Goal: Check status: Check status

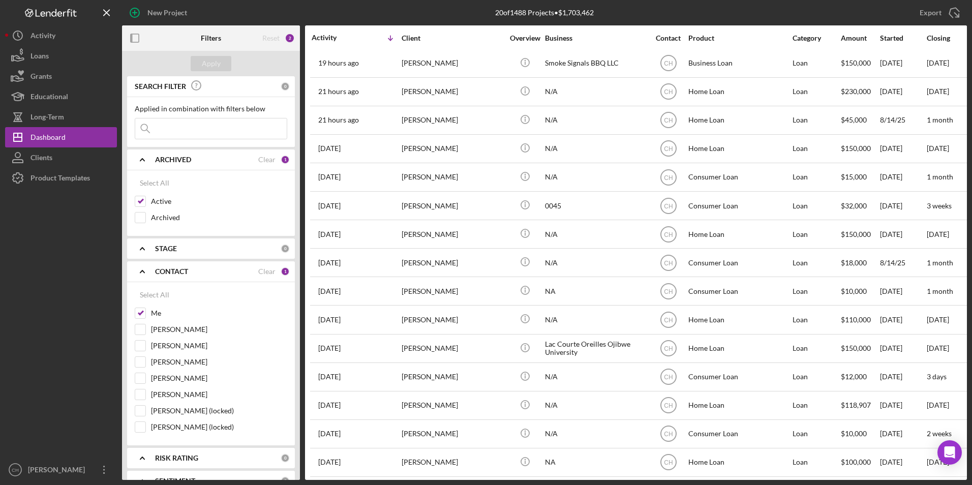
scroll to position [51, 0]
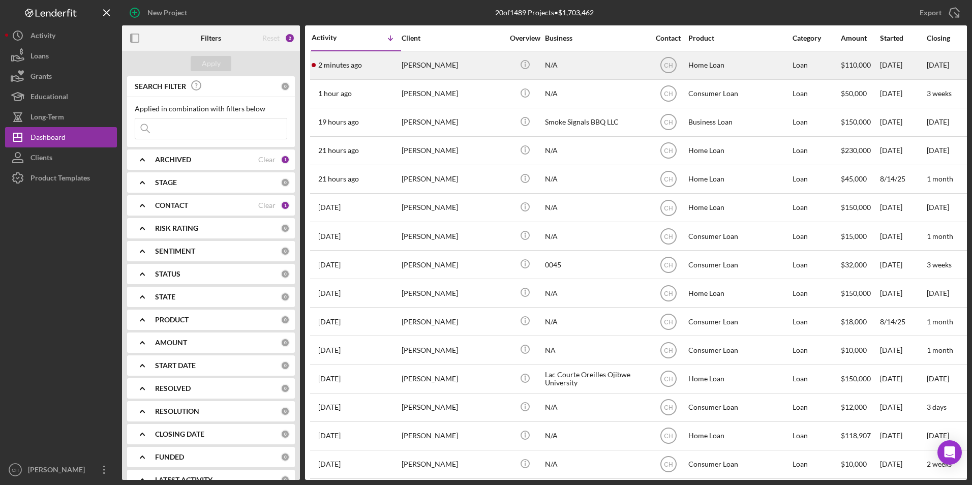
click at [416, 67] on div "[PERSON_NAME]" at bounding box center [453, 65] width 102 height 27
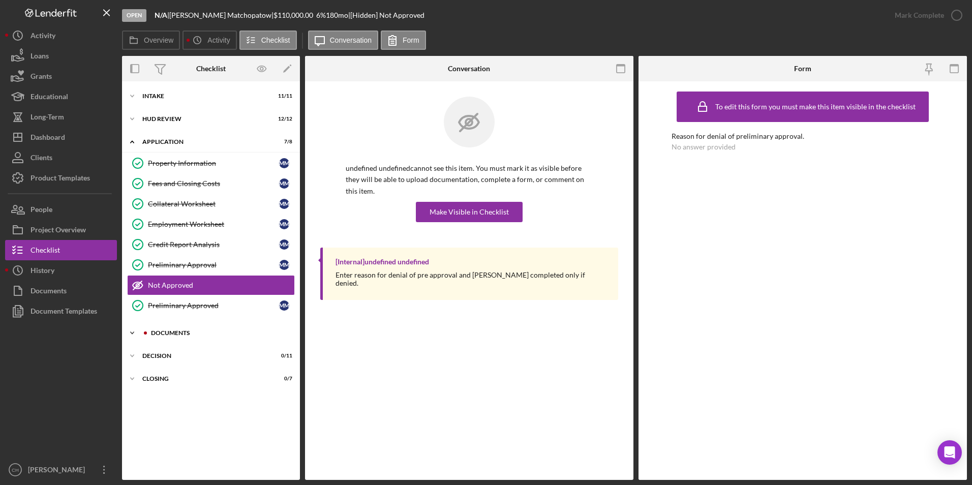
click at [162, 328] on div "Icon/Expander Documents 8 / 12" at bounding box center [211, 333] width 178 height 20
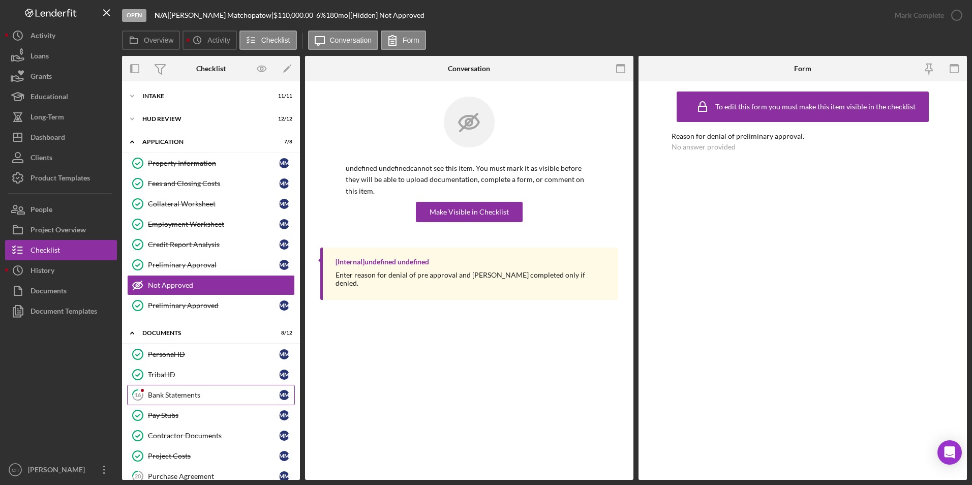
click at [157, 397] on div "Bank Statements" at bounding box center [213, 395] width 131 height 8
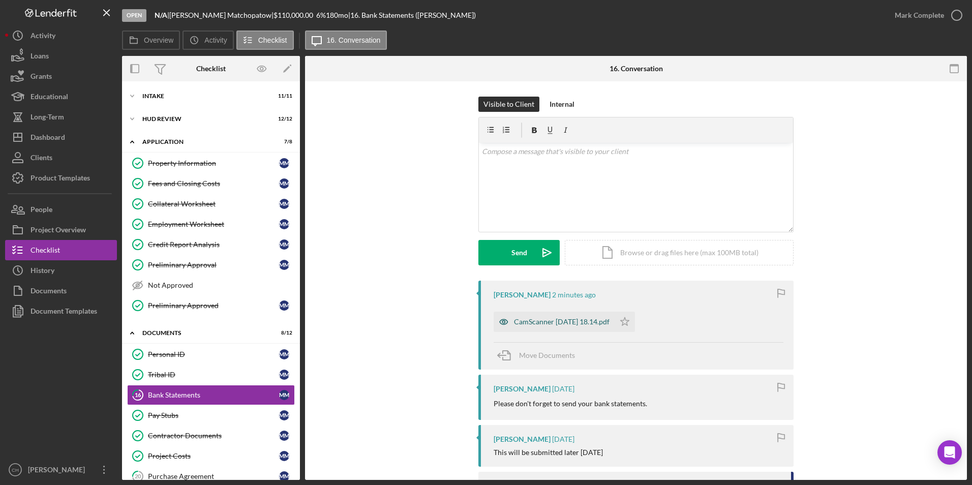
click at [546, 323] on div "CamScanner [DATE] 18.14.pdf" at bounding box center [562, 322] width 96 height 8
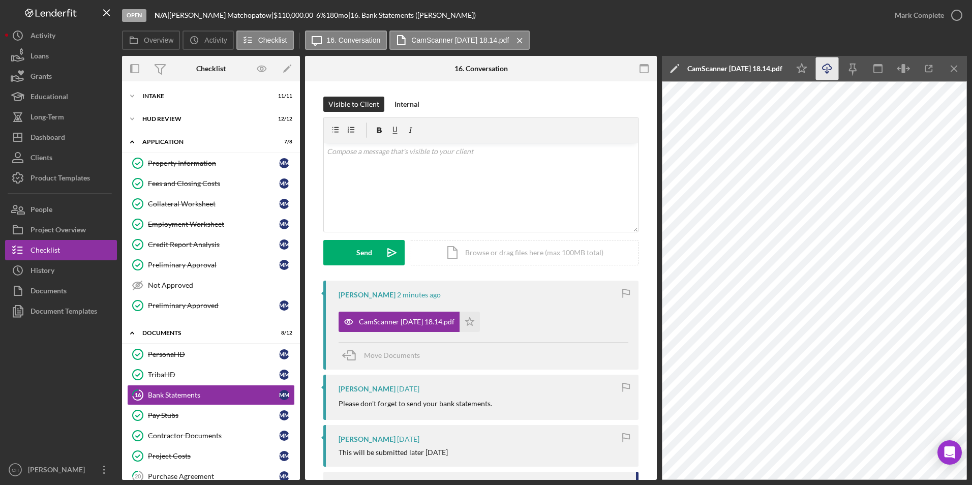
click at [821, 69] on icon "Icon/Download" at bounding box center [827, 68] width 23 height 23
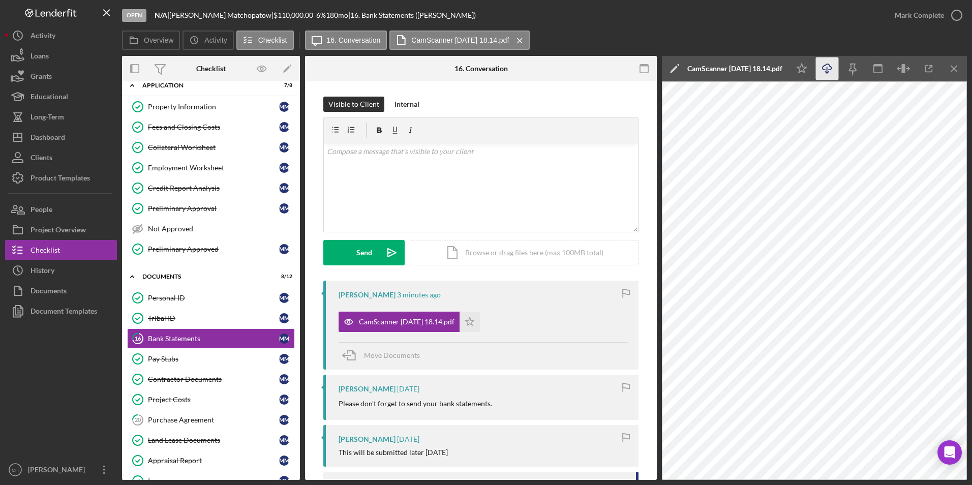
scroll to position [164, 0]
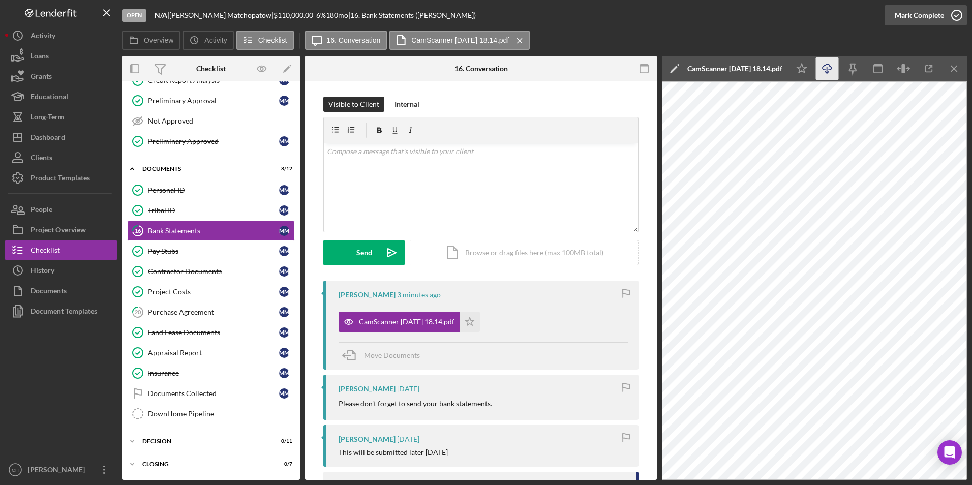
click at [907, 11] on div "Mark Complete" at bounding box center [919, 15] width 49 height 20
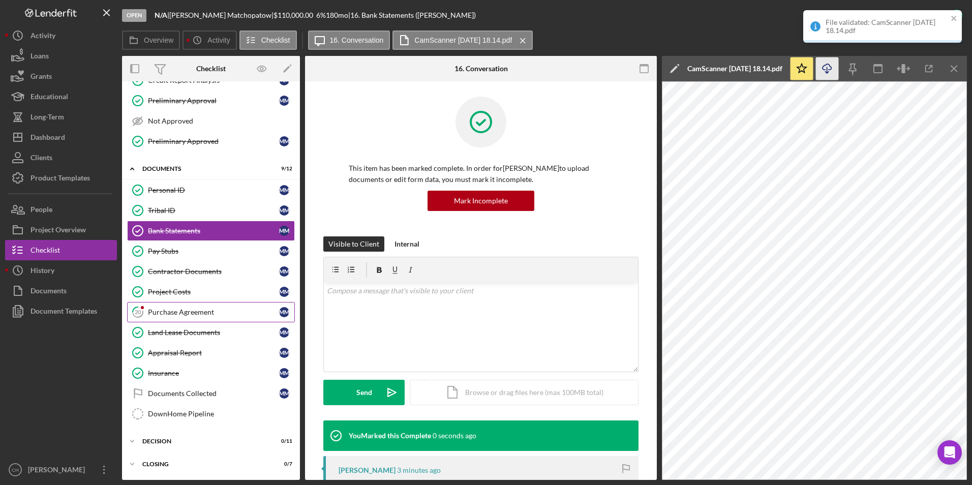
click at [208, 312] on div "Purchase Agreement" at bounding box center [213, 312] width 131 height 8
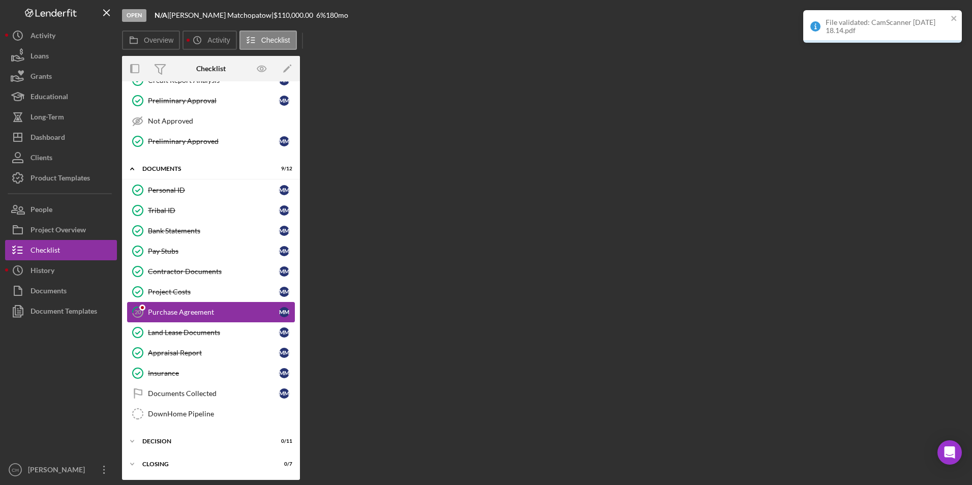
scroll to position [164, 0]
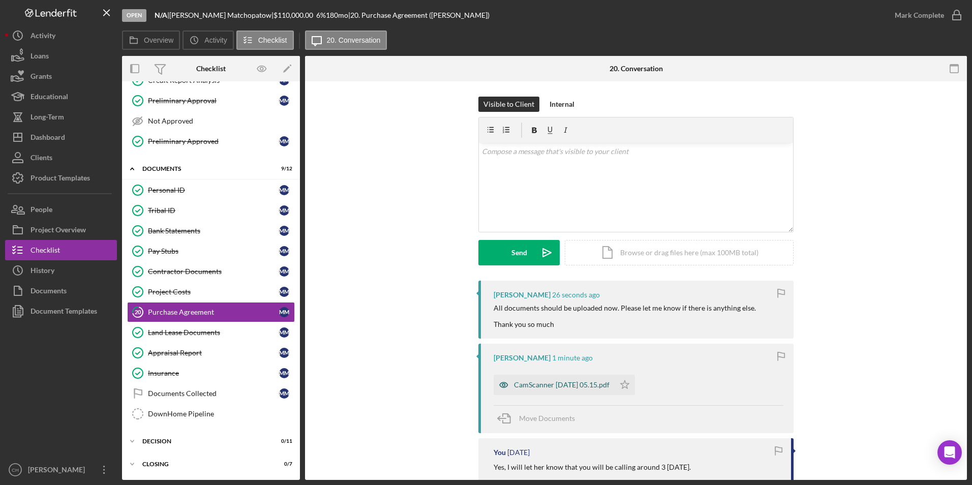
click at [555, 383] on div "CamScanner [DATE] 05.15.pdf" at bounding box center [562, 385] width 96 height 8
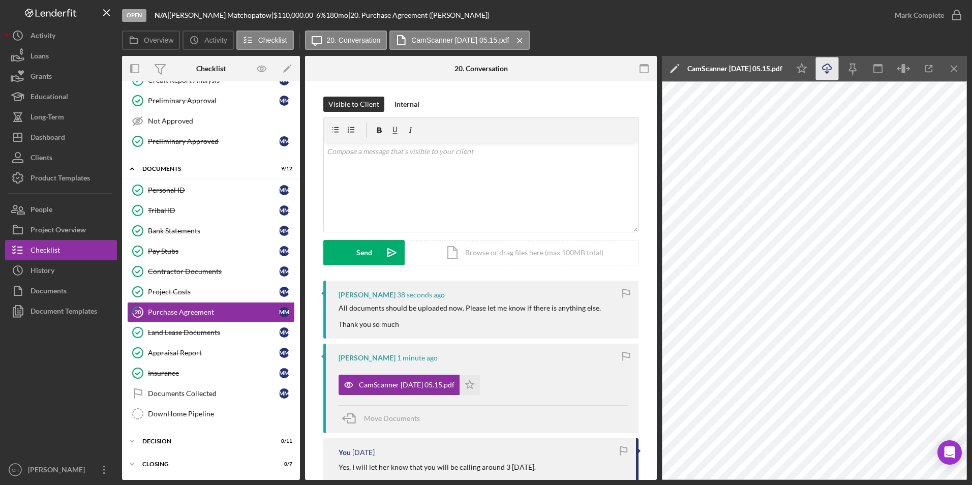
click at [831, 71] on icon "Icon/Download" at bounding box center [827, 68] width 23 height 23
click at [478, 388] on icon "Icon/Star" at bounding box center [469, 385] width 20 height 20
click at [904, 10] on div "Mark Complete" at bounding box center [919, 15] width 49 height 20
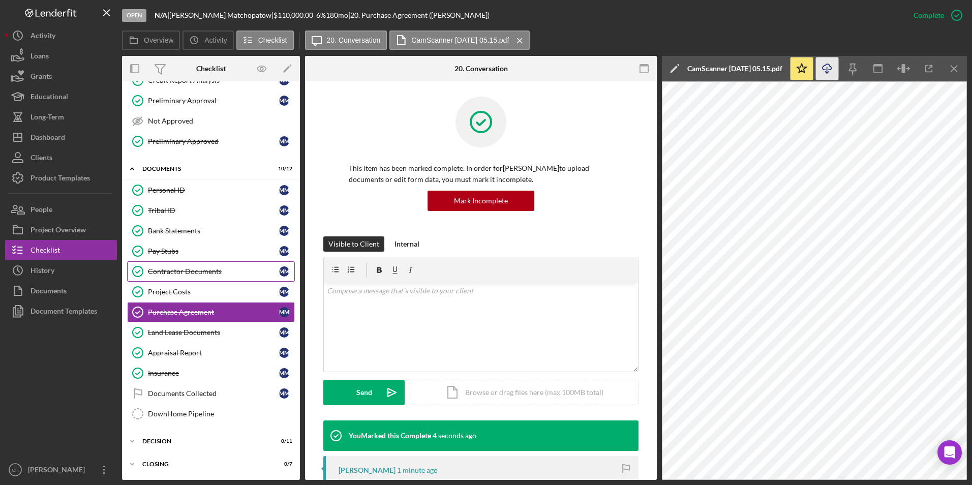
click at [205, 270] on div "Contractor Documents" at bounding box center [213, 271] width 131 height 8
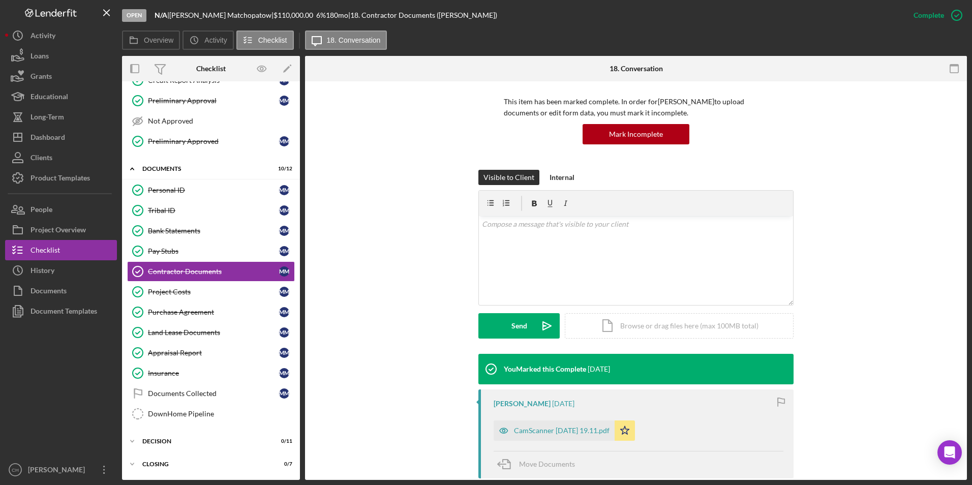
scroll to position [152, 0]
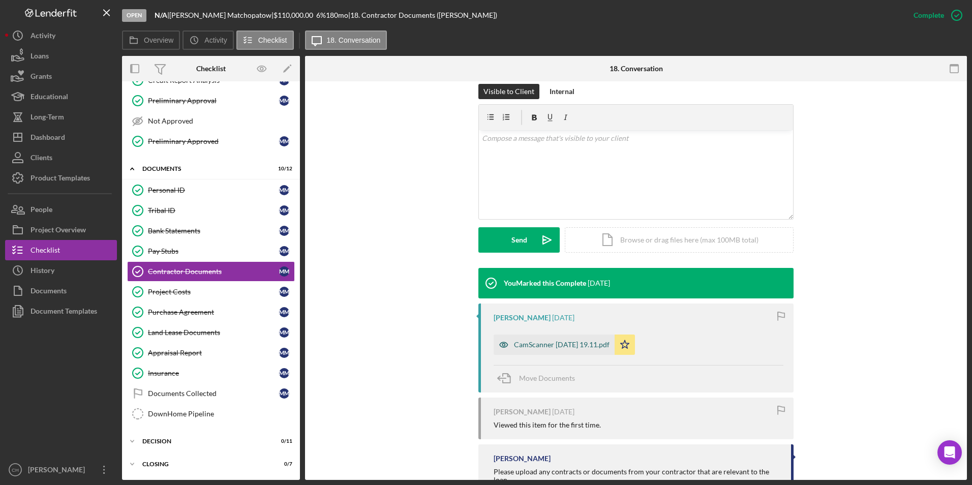
click at [567, 345] on div "CamScanner [DATE] 19.11.pdf" at bounding box center [562, 345] width 96 height 8
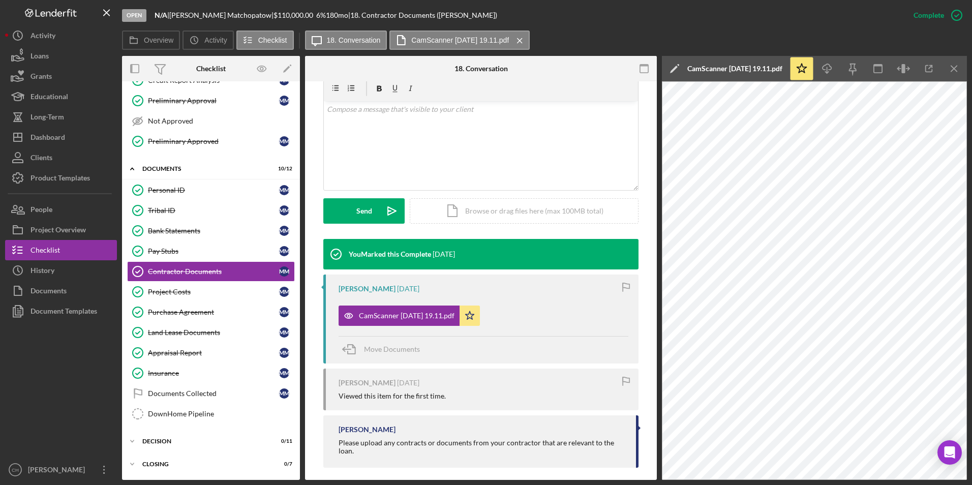
scroll to position [181, 0]
click at [219, 288] on div "Project Costs" at bounding box center [213, 292] width 131 height 8
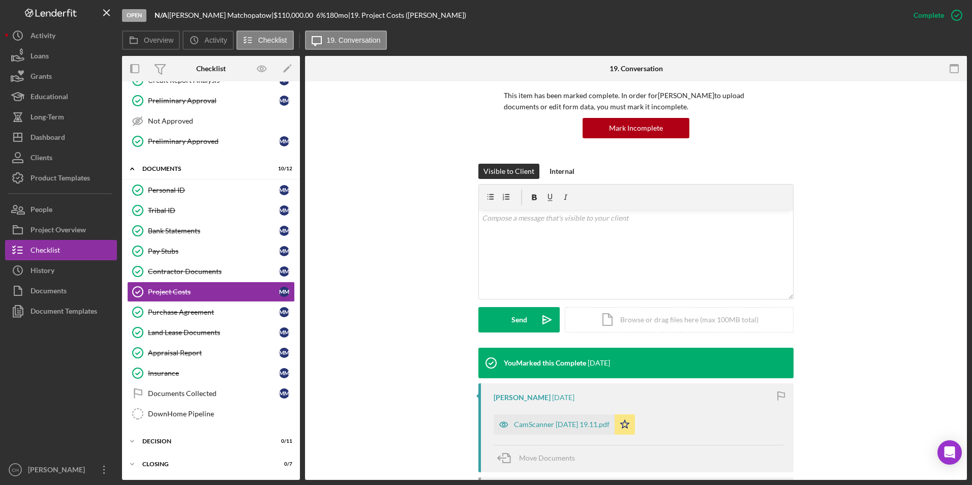
scroll to position [152, 0]
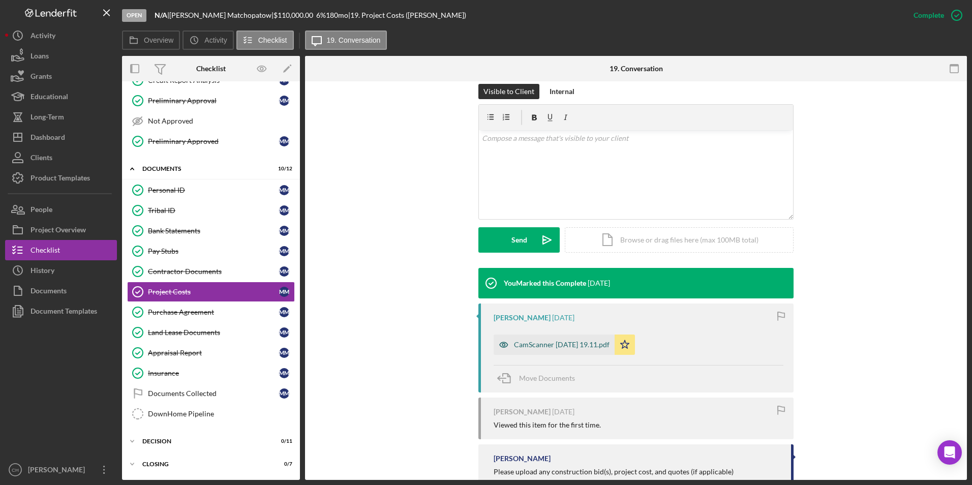
click at [578, 353] on div "CamScanner [DATE] 19.11.pdf" at bounding box center [554, 344] width 121 height 20
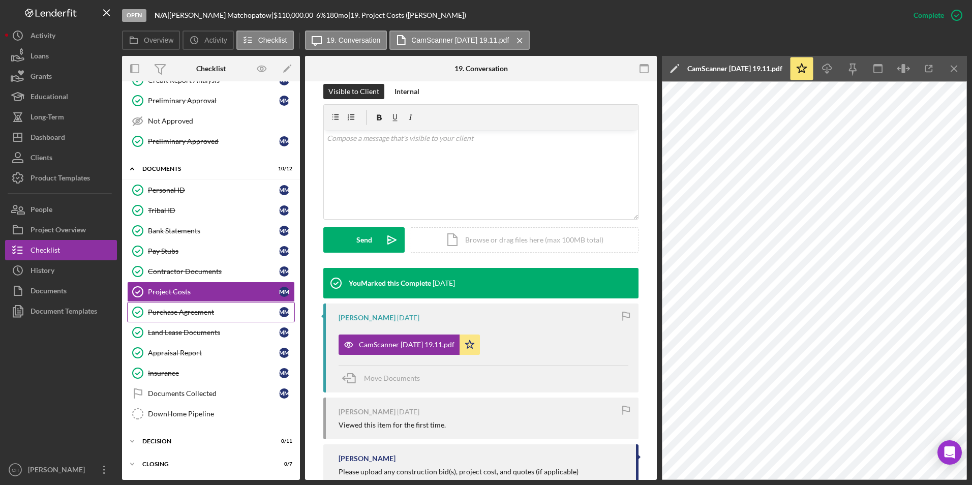
click at [176, 318] on link "Purchase Agreement Purchase Agreement M M" at bounding box center [211, 312] width 168 height 20
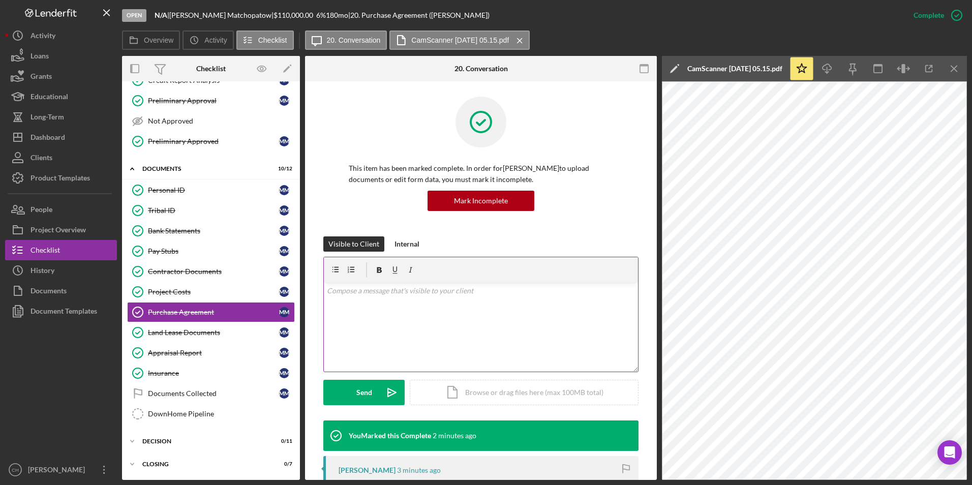
click at [385, 296] on p at bounding box center [481, 290] width 309 height 11
click at [354, 395] on button "Send Icon/icon-invite-send" at bounding box center [363, 392] width 81 height 25
